Goal: Task Accomplishment & Management: Manage account settings

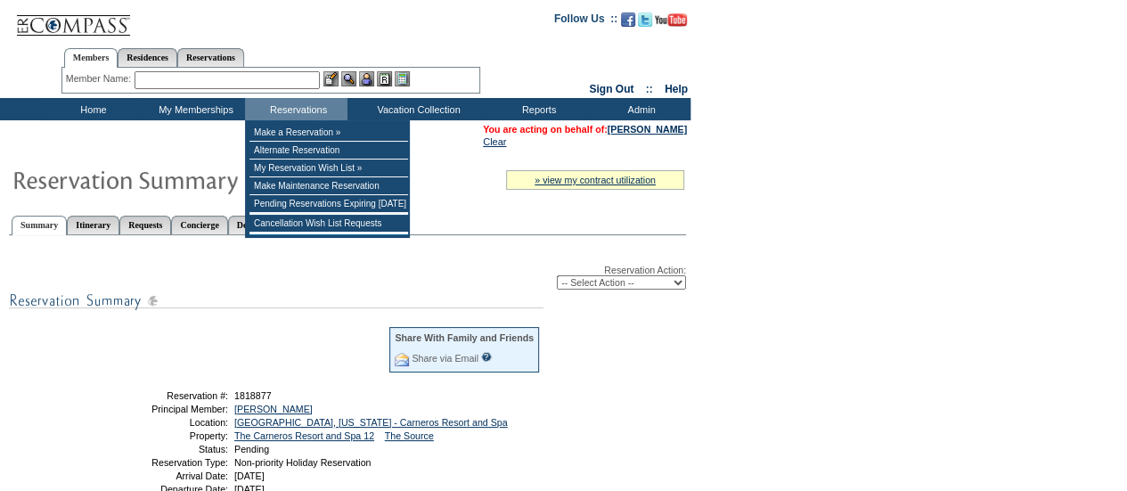
click at [155, 78] on input "text" at bounding box center [227, 80] width 185 height 18
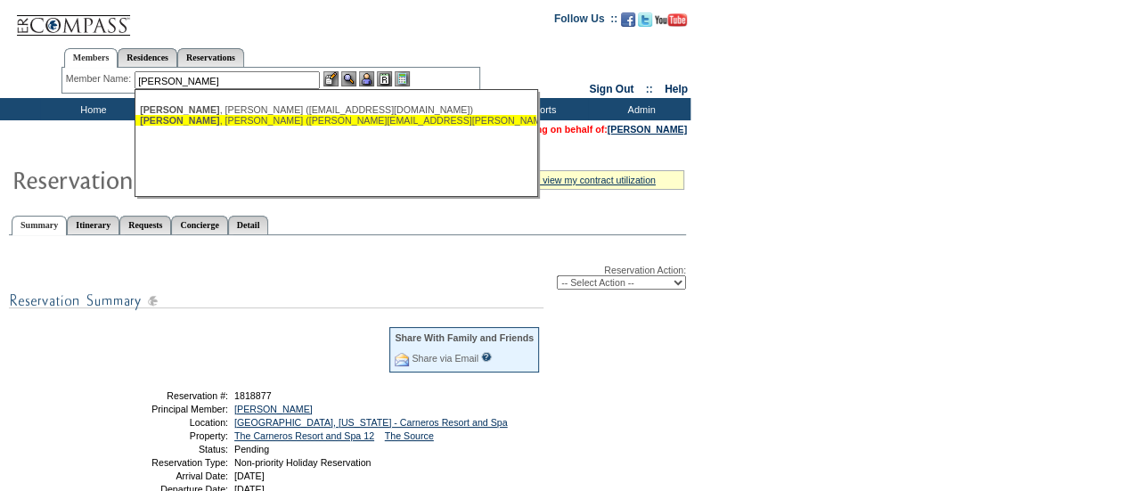
click at [200, 119] on div "[PERSON_NAME] ([PERSON_NAME][EMAIL_ADDRESS][PERSON_NAME][DOMAIN_NAME])" at bounding box center [336, 120] width 392 height 11
type input "[PERSON_NAME] ([PERSON_NAME][EMAIL_ADDRESS][PERSON_NAME][DOMAIN_NAME])"
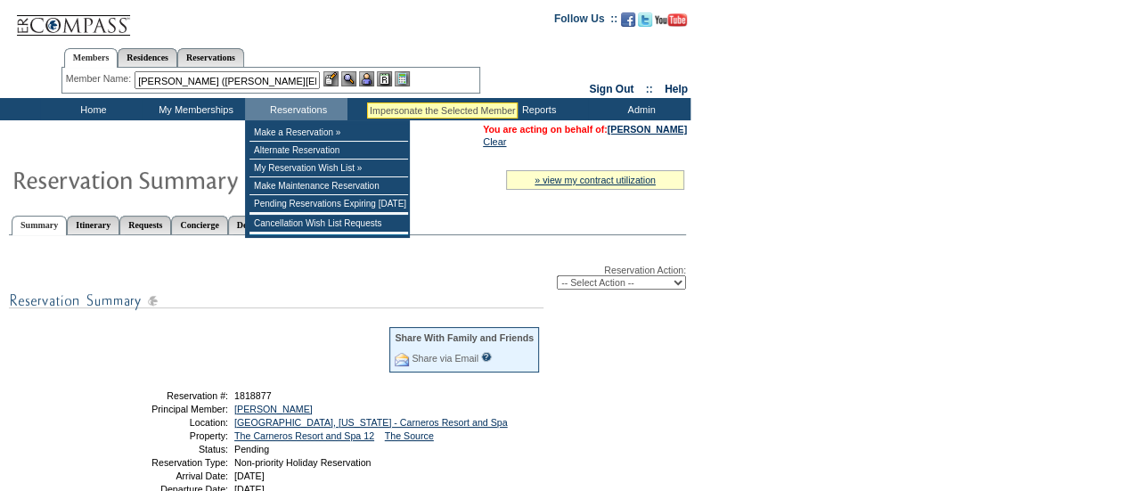
click at [368, 80] on img at bounding box center [366, 78] width 15 height 15
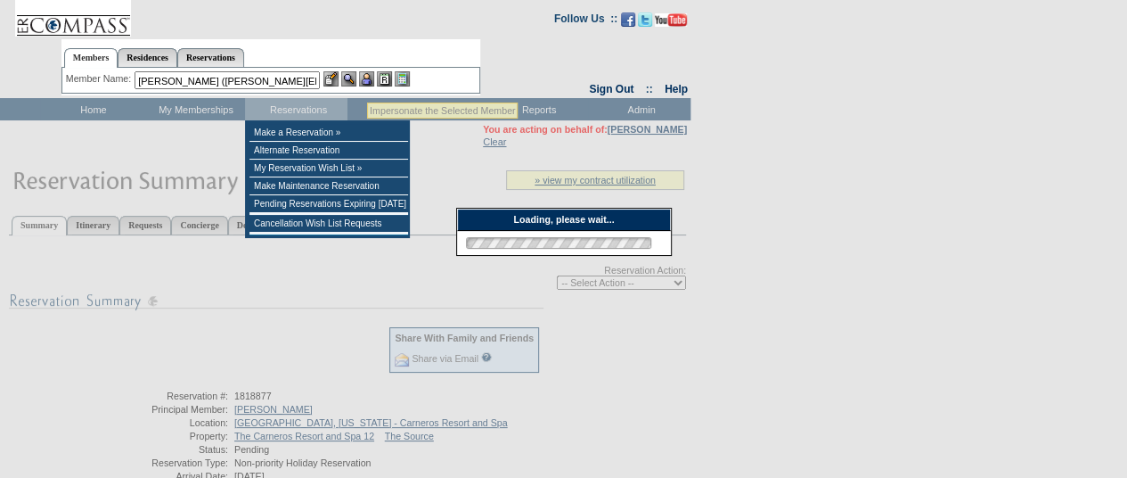
click at [355, 79] on img at bounding box center [348, 78] width 15 height 15
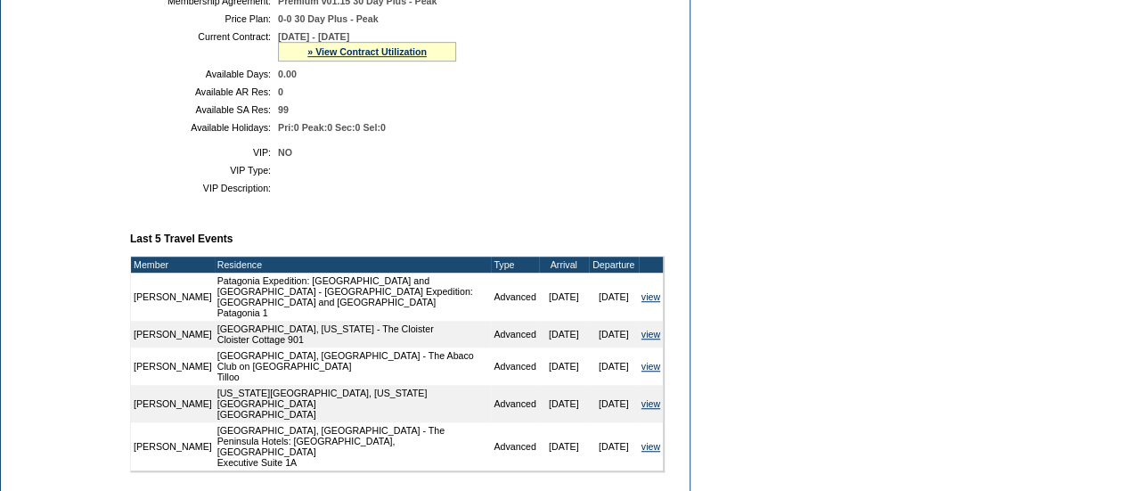
scroll to position [462, 0]
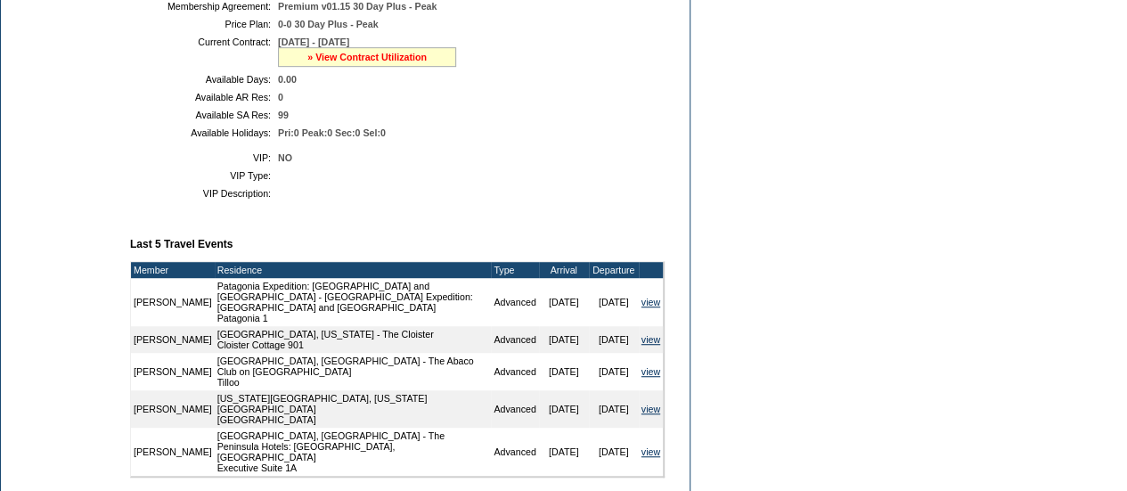
click at [356, 62] on link "» View Contract Utilization" at bounding box center [366, 57] width 119 height 11
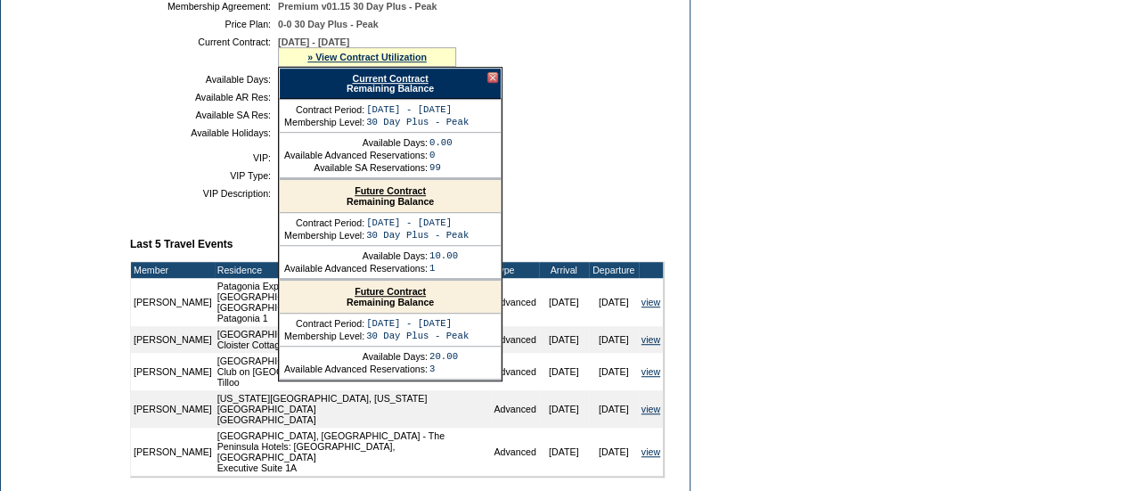
click at [591, 85] on td "0.00" at bounding box center [468, 79] width 380 height 11
click at [496, 83] on div at bounding box center [492, 77] width 11 height 11
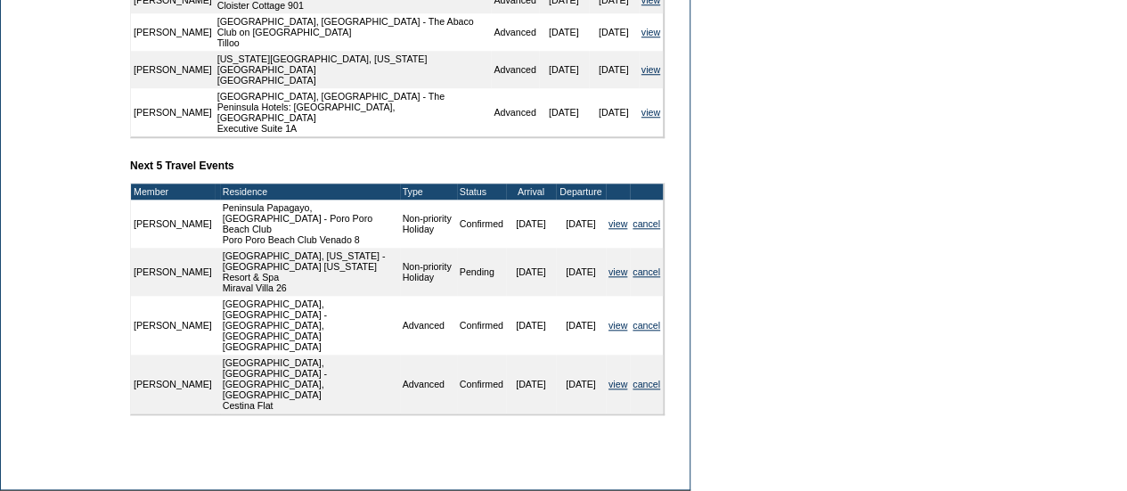
scroll to position [735, 0]
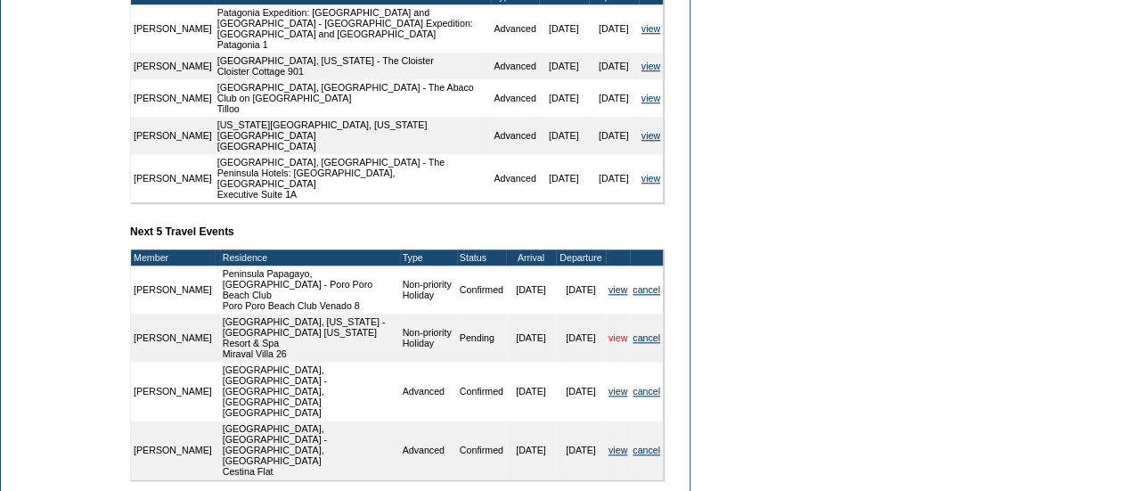
click at [610, 332] on link "view" at bounding box center [618, 337] width 19 height 11
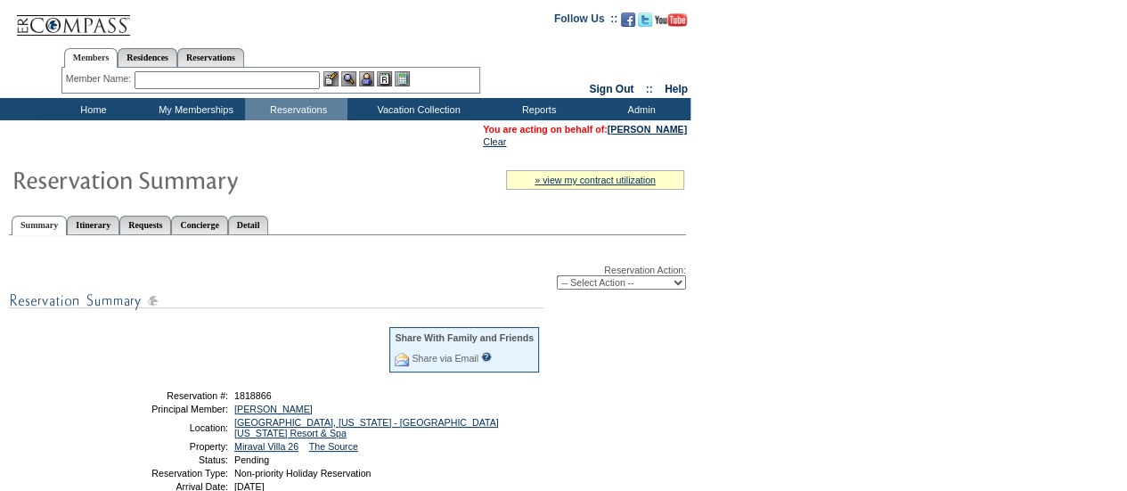
click at [574, 288] on select "-- Select Action -- Modify Reservation Dates Modify Reservation Cost Modify Occ…" at bounding box center [621, 282] width 129 height 14
select select "ChangeDates"
click at [557, 277] on select "-- Select Action -- Modify Reservation Dates Modify Reservation Cost Modify Occ…" at bounding box center [621, 282] width 129 height 14
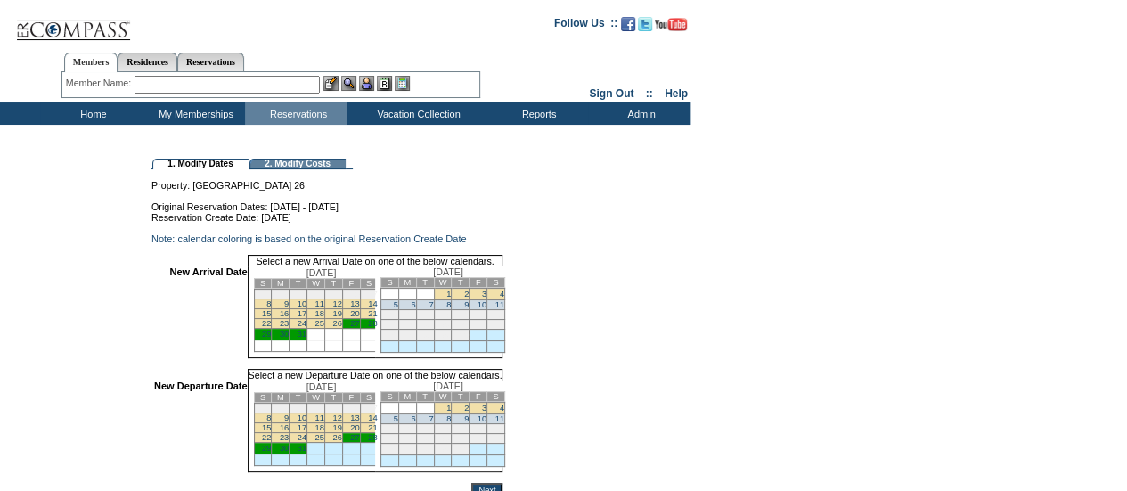
click at [359, 328] on link "27" at bounding box center [354, 323] width 9 height 9
click at [377, 328] on link "28" at bounding box center [372, 323] width 9 height 9
